Goal: Check status: Check status

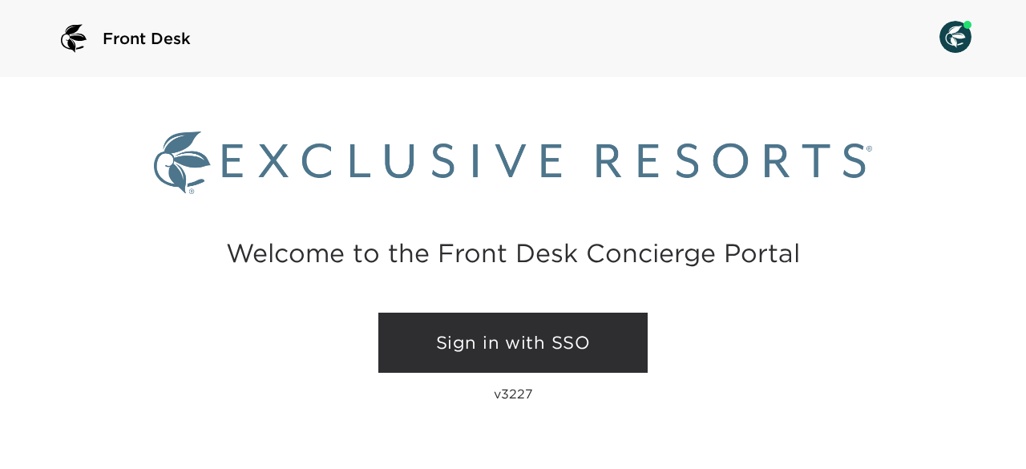
click at [506, 337] on link "Sign in with SSO" at bounding box center [512, 343] width 269 height 61
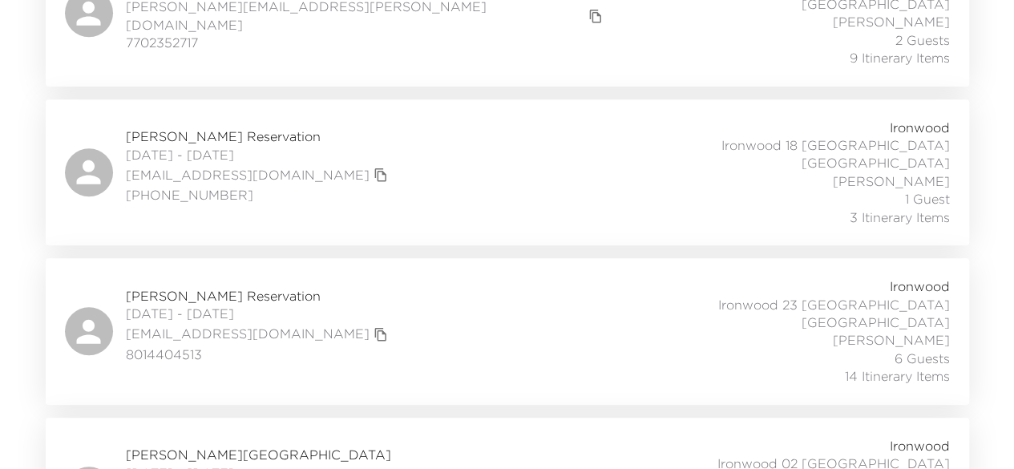
scroll to position [713, 0]
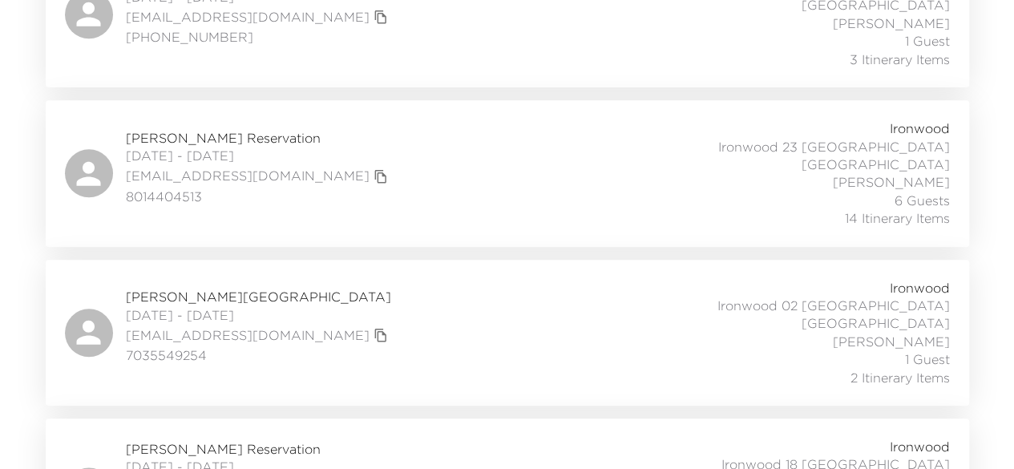
click at [233, 440] on span "[PERSON_NAME] Reservation" at bounding box center [259, 449] width 266 height 18
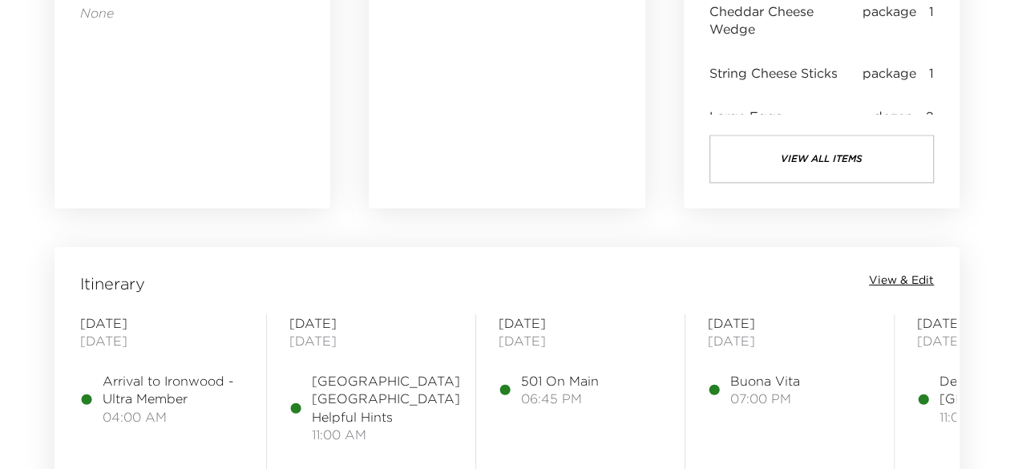
scroll to position [1132, 0]
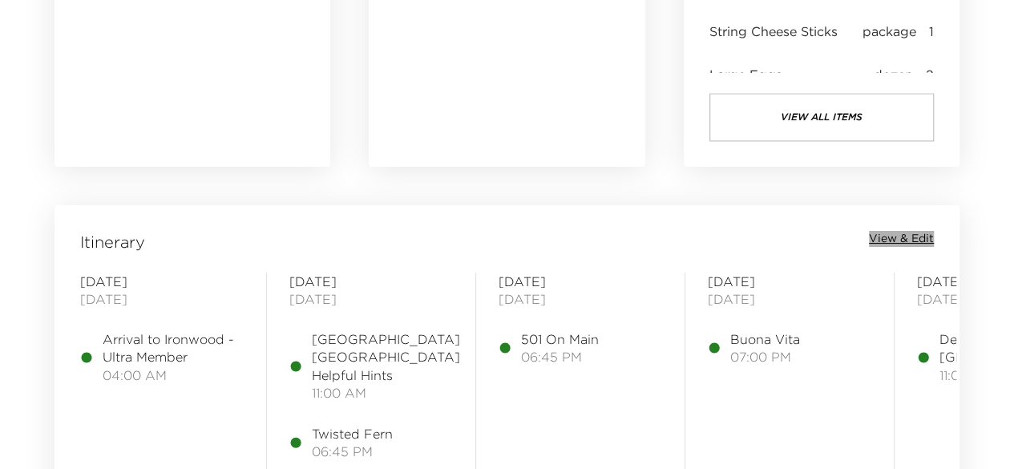
click at [898, 239] on span "View & Edit" at bounding box center [901, 239] width 65 height 16
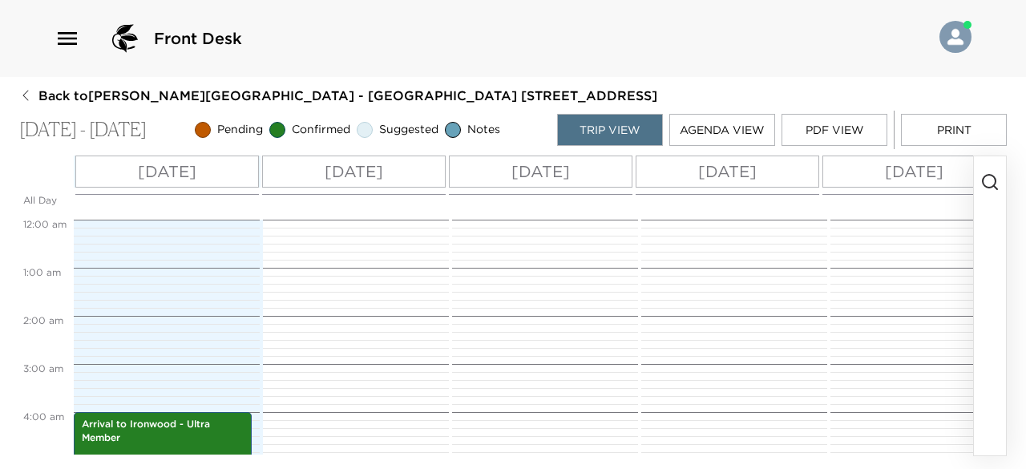
scroll to position [192, 0]
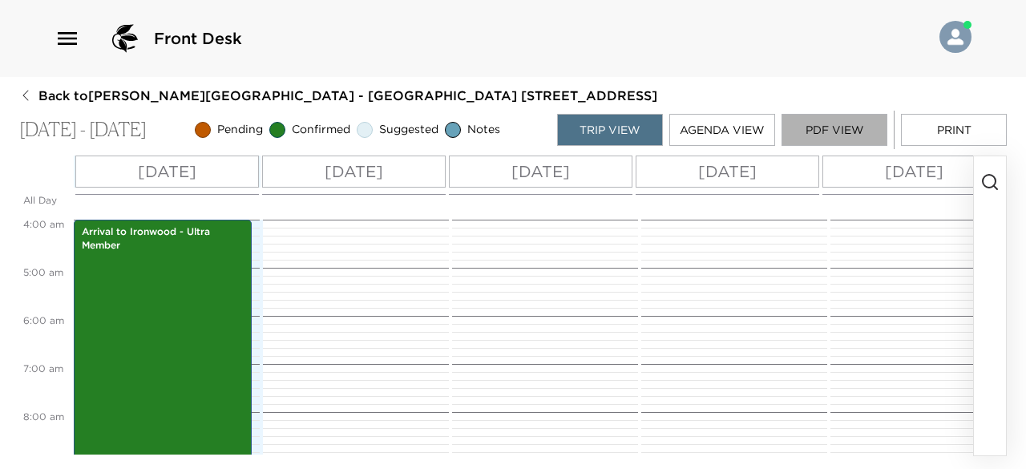
click at [845, 126] on button "PDF View" at bounding box center [834, 130] width 106 height 32
